Goal: Transaction & Acquisition: Purchase product/service

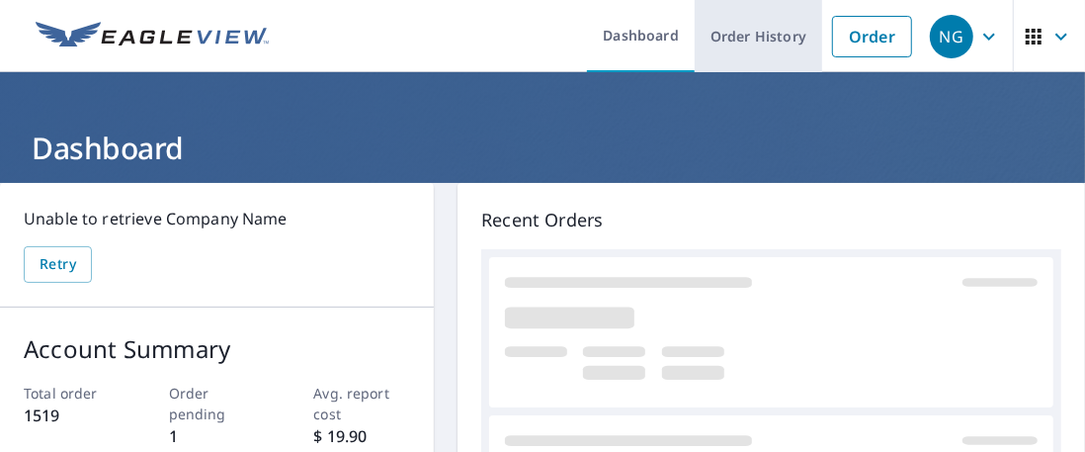
click at [753, 39] on link "Order History" at bounding box center [758, 36] width 127 height 72
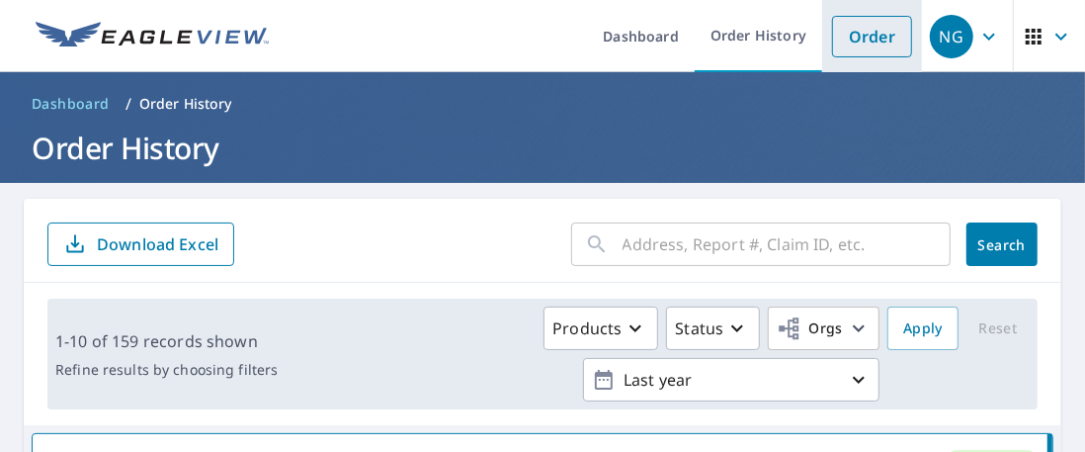
click at [867, 34] on link "Order" at bounding box center [872, 37] width 80 height 42
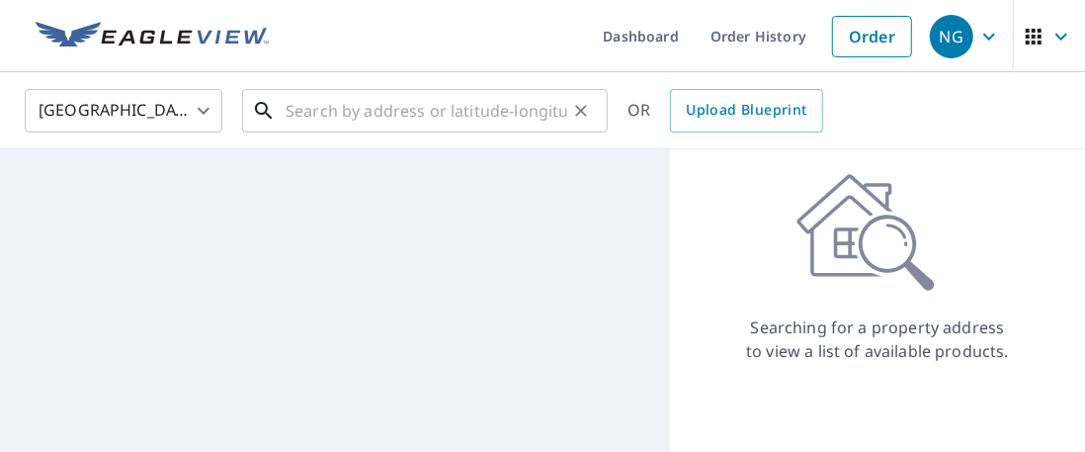
click at [384, 116] on input "text" at bounding box center [427, 110] width 282 height 55
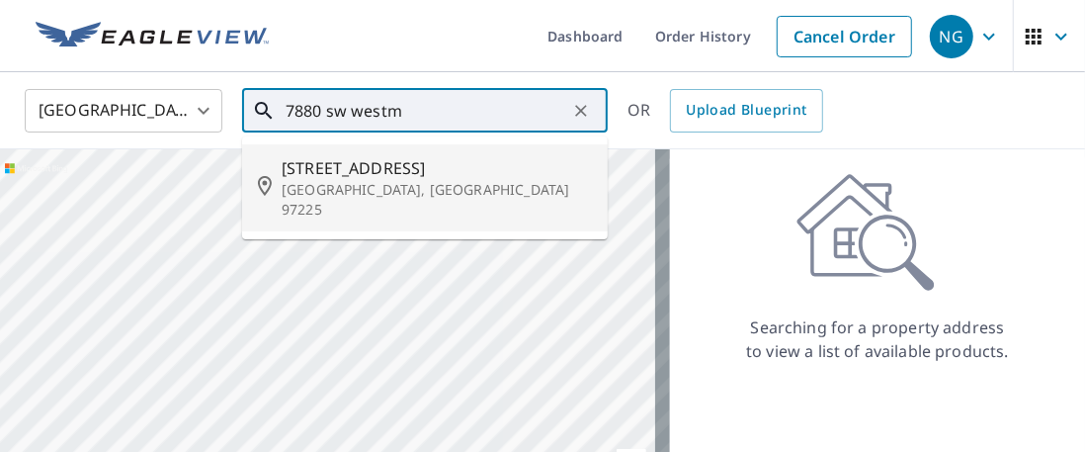
click at [401, 163] on span "[STREET_ADDRESS]" at bounding box center [437, 168] width 310 height 24
type input "[STREET_ADDRESS]"
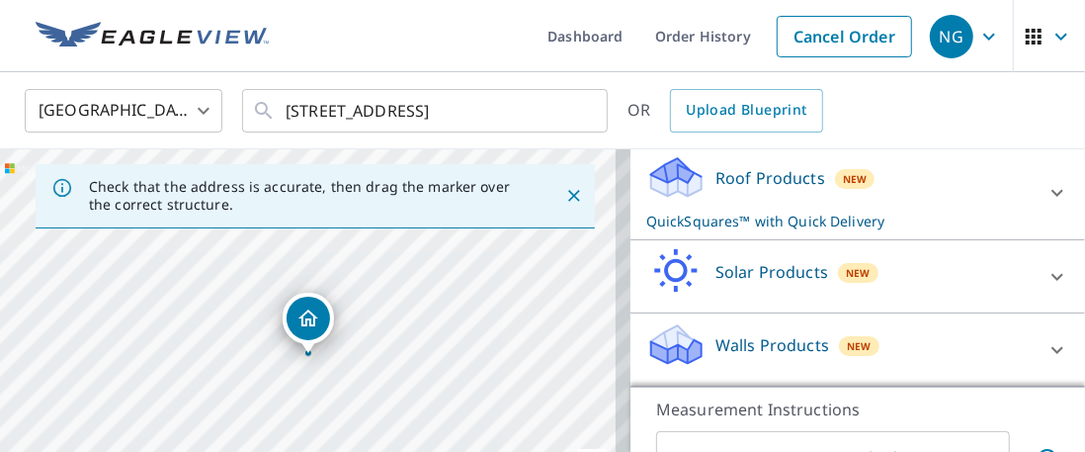
scroll to position [301, 0]
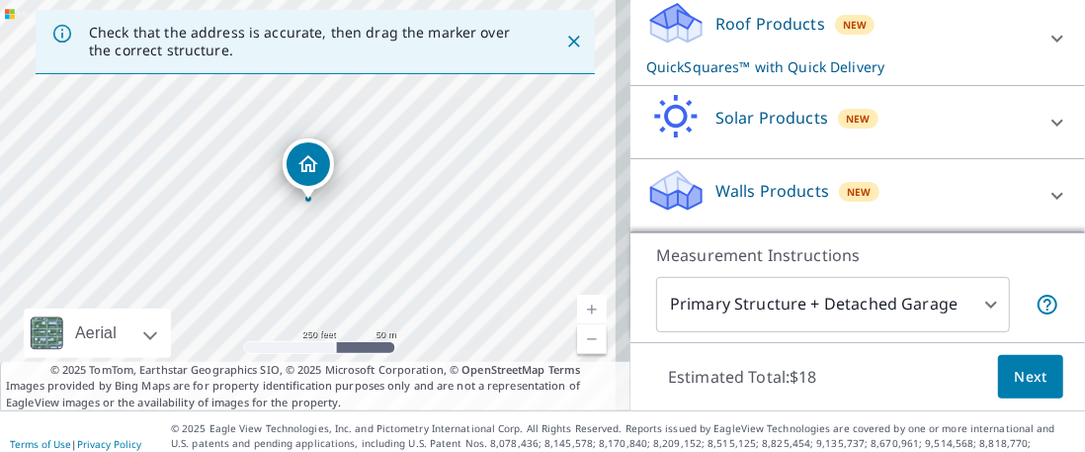
click at [1014, 377] on span "Next" at bounding box center [1031, 377] width 34 height 25
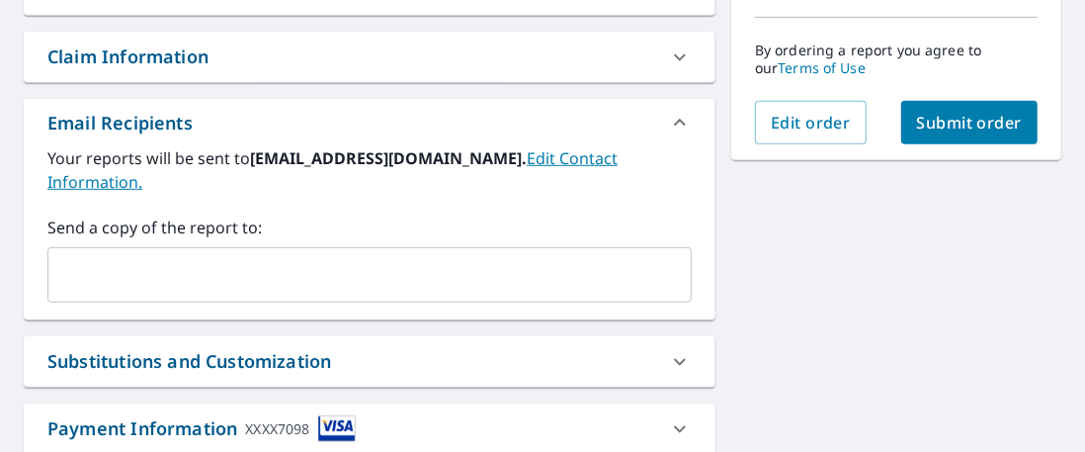
scroll to position [514, 0]
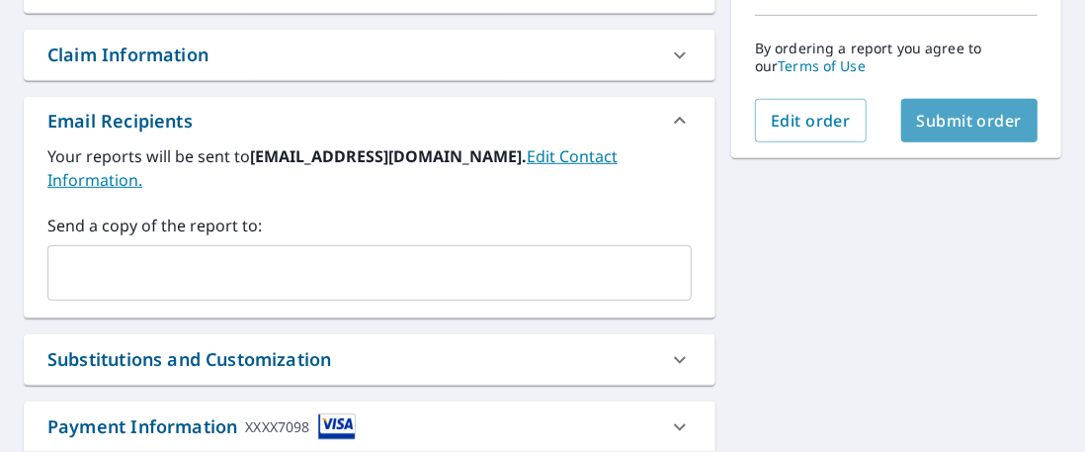
click at [945, 124] on span "Submit order" at bounding box center [970, 121] width 106 height 22
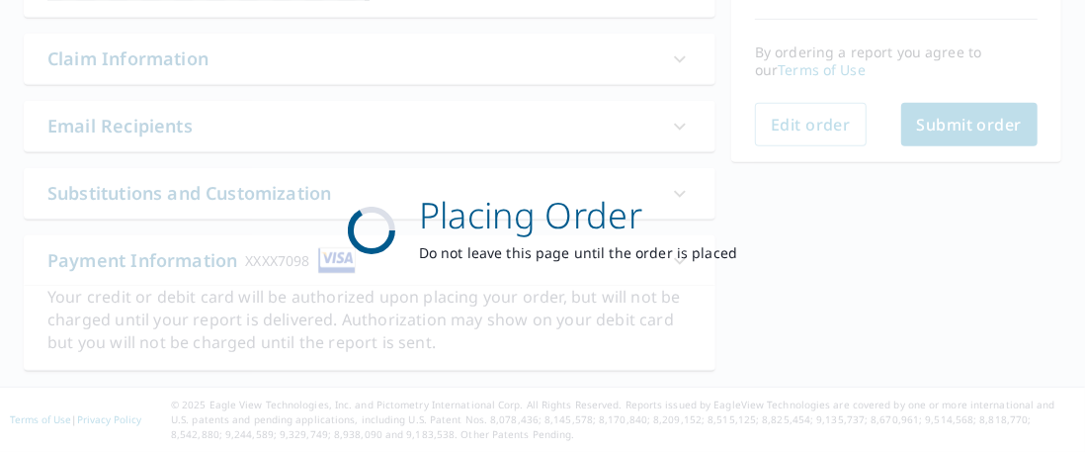
scroll to position [507, 0]
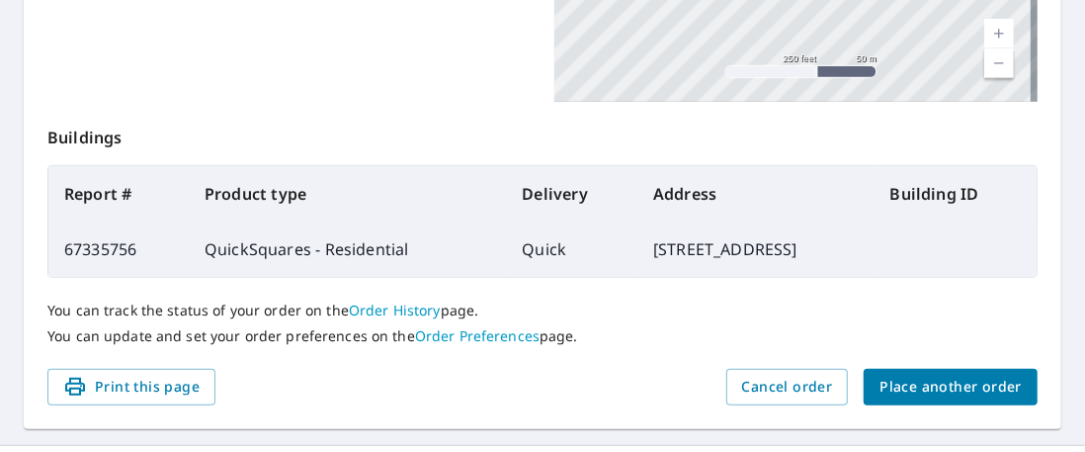
scroll to position [724, 0]
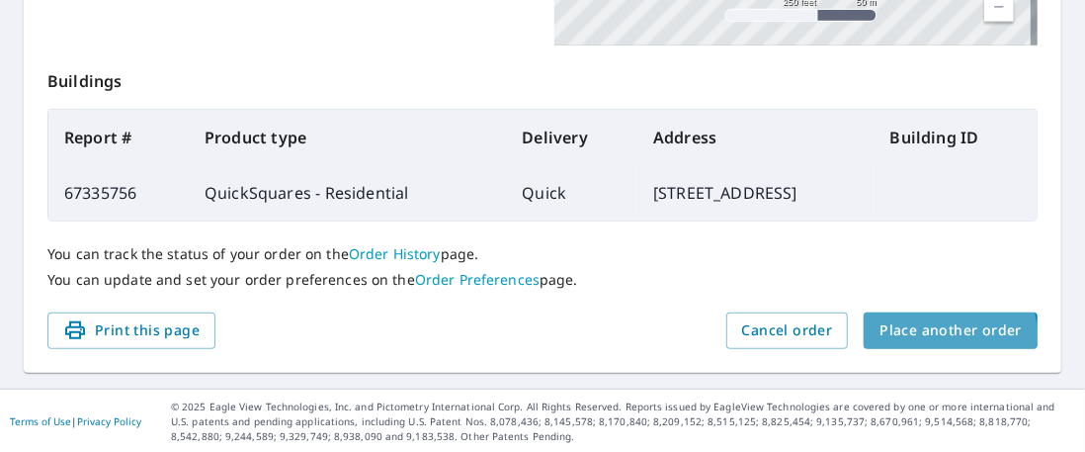
click at [927, 334] on span "Place another order" at bounding box center [951, 330] width 142 height 25
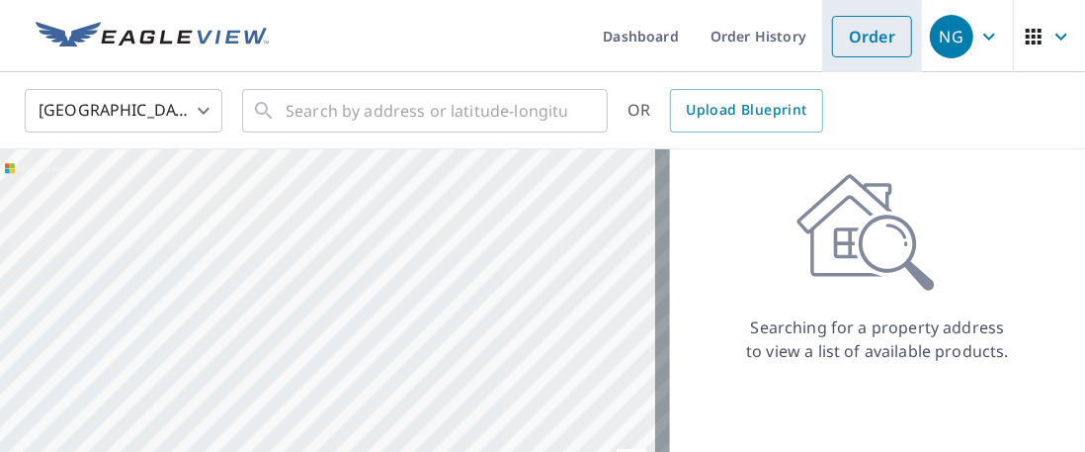
click at [858, 40] on link "Order" at bounding box center [872, 37] width 80 height 42
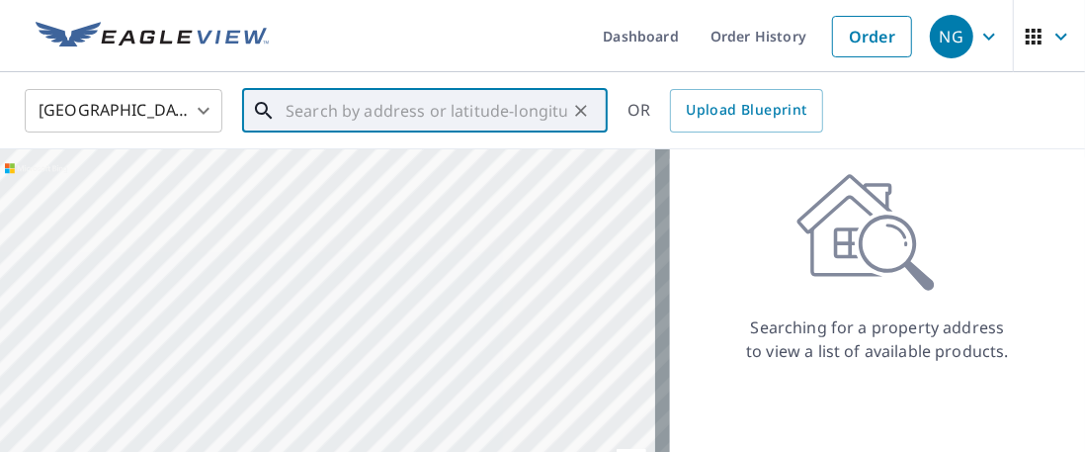
click at [317, 113] on input "text" at bounding box center [427, 110] width 282 height 55
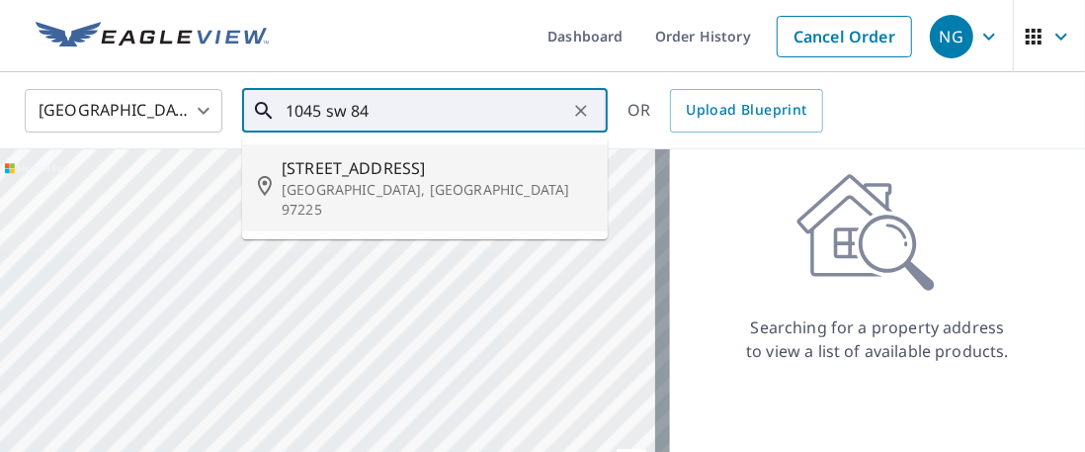
click at [364, 169] on span "[STREET_ADDRESS]" at bounding box center [437, 168] width 310 height 24
type input "[STREET_ADDRESS]"
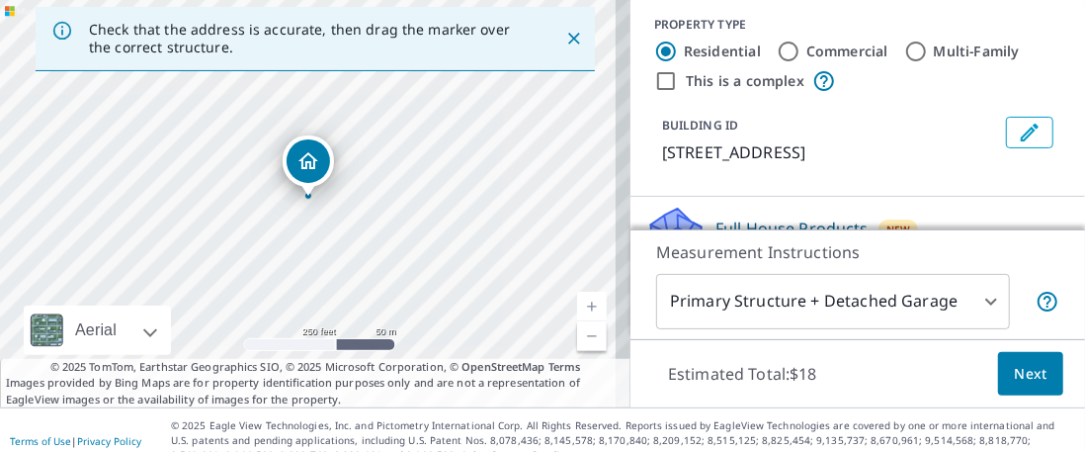
scroll to position [177, 0]
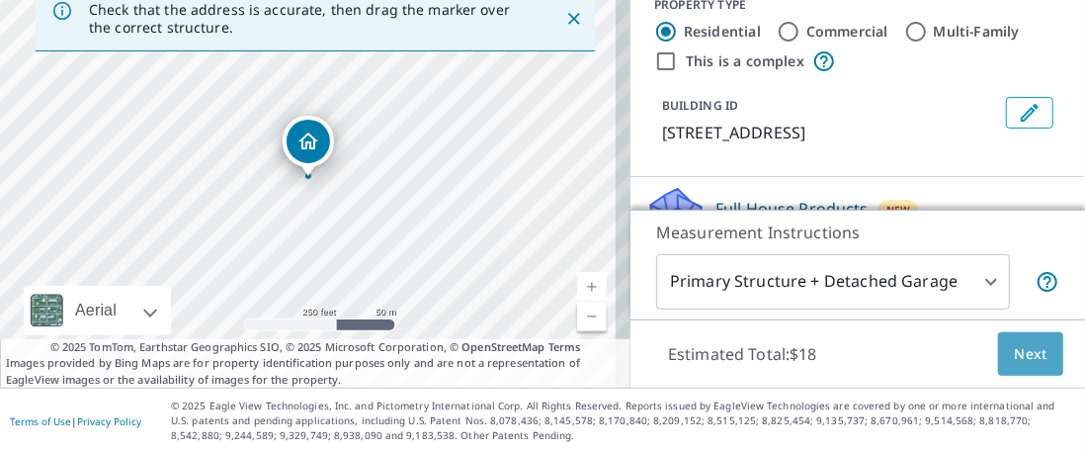
click at [1023, 363] on span "Next" at bounding box center [1031, 354] width 34 height 25
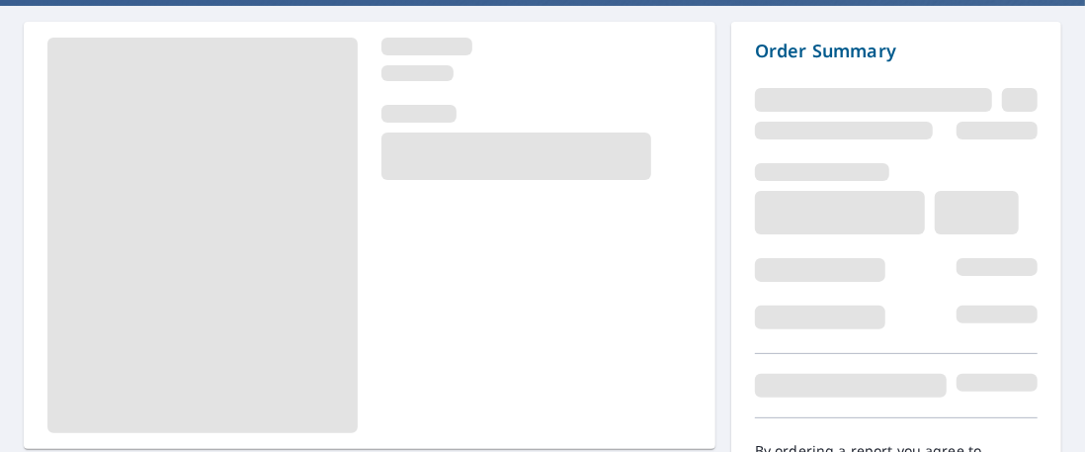
scroll to position [288, 0]
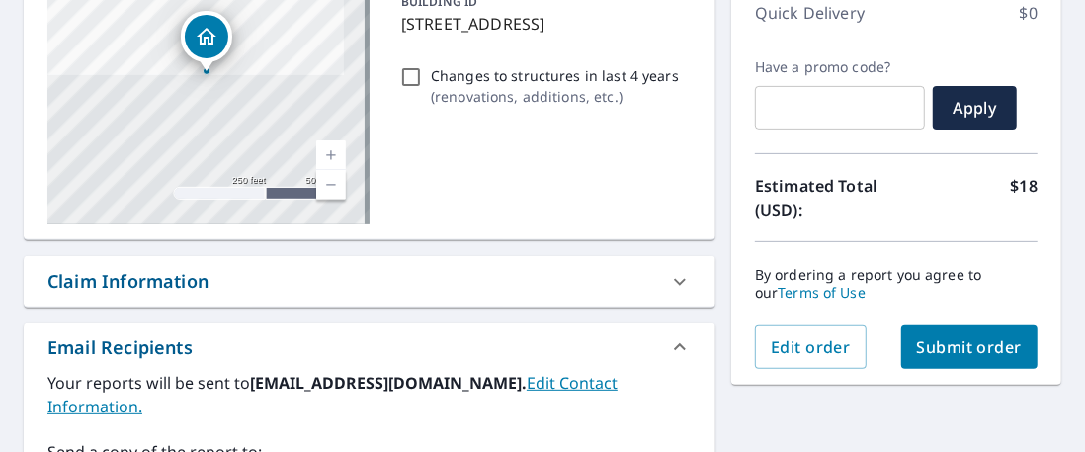
click at [961, 341] on span "Submit order" at bounding box center [970, 347] width 106 height 22
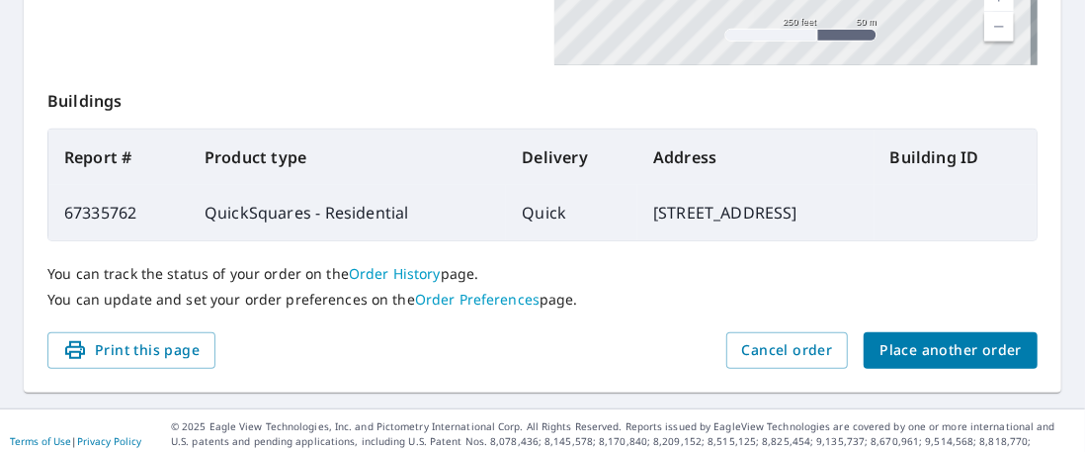
scroll to position [724, 0]
